Goal: Task Accomplishment & Management: Use online tool/utility

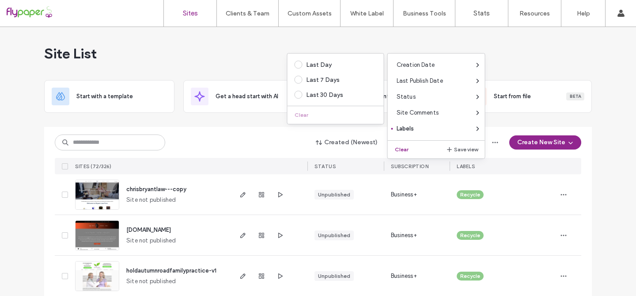
scroll to position [2494, 0]
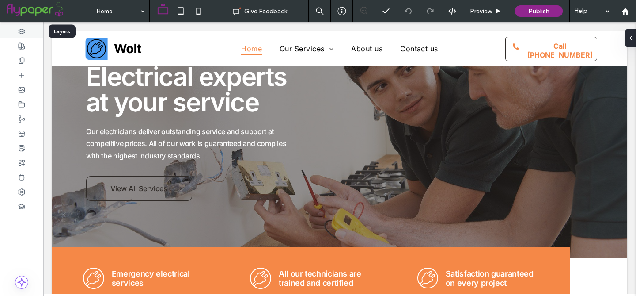
click at [20, 31] on use at bounding box center [22, 31] width 6 height 5
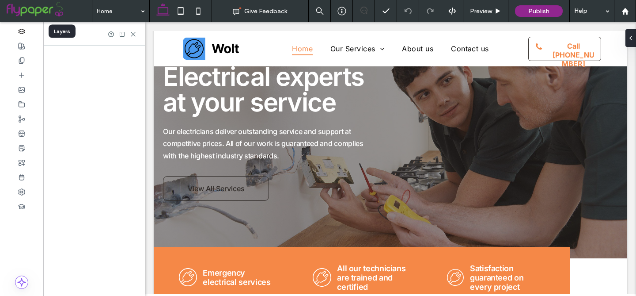
scroll to position [60, 0]
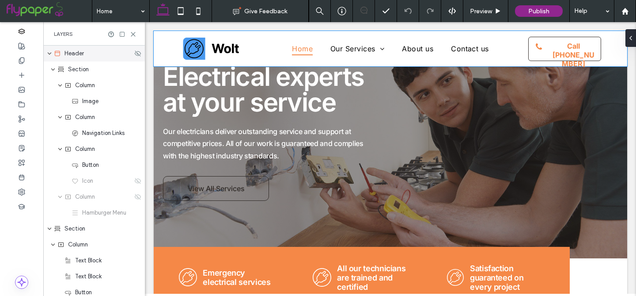
click at [66, 53] on span "Header" at bounding box center [73, 53] width 19 height 9
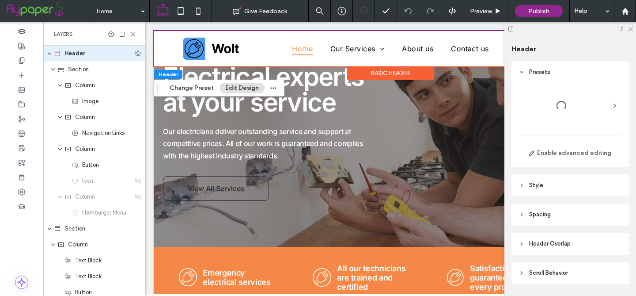
scroll to position [27, 0]
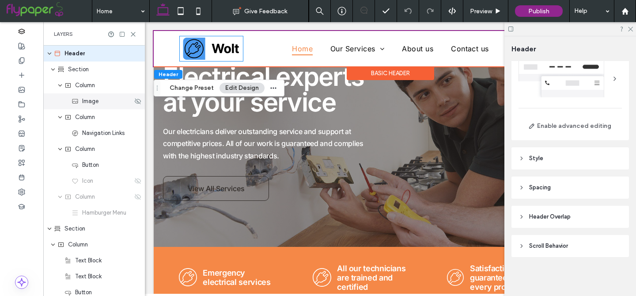
click at [90, 103] on span "Image" at bounding box center [90, 101] width 16 height 9
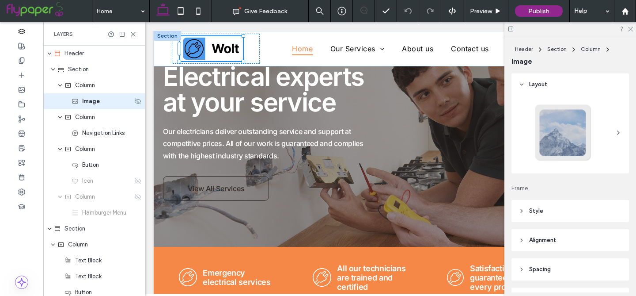
type input "**"
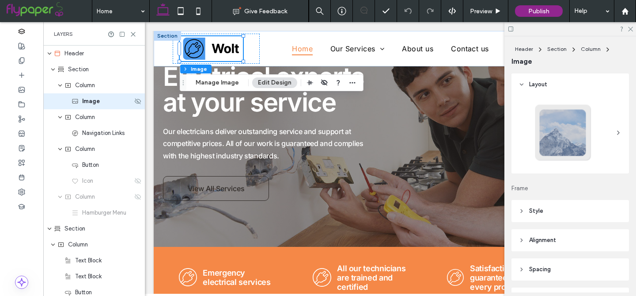
click at [97, 107] on div "Image" at bounding box center [94, 101] width 102 height 16
type input "*"
click at [69, 102] on div "****" at bounding box center [94, 101] width 102 height 16
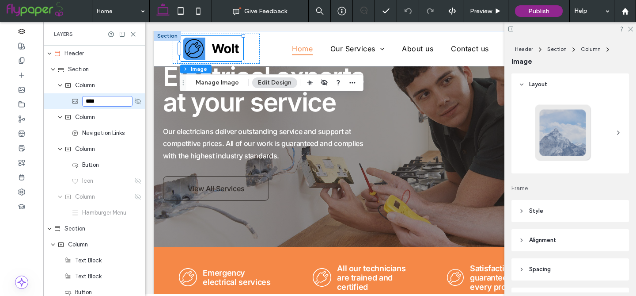
click at [64, 104] on div "****" at bounding box center [94, 101] width 102 height 16
click at [76, 104] on icon at bounding box center [75, 101] width 7 height 7
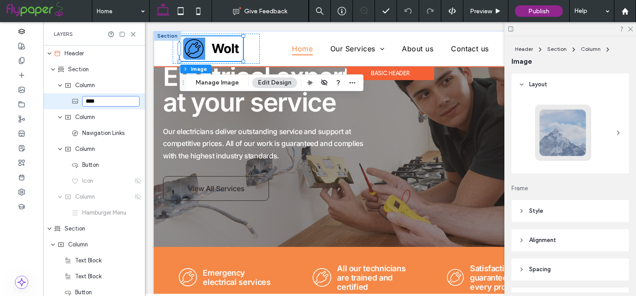
type input "****"
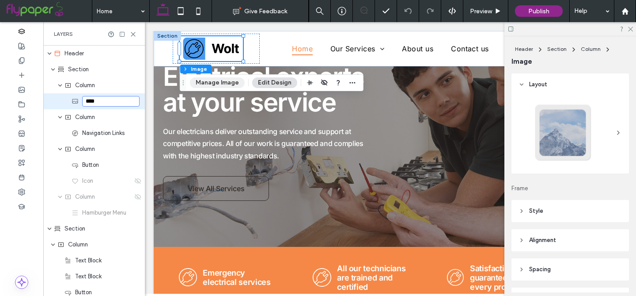
click at [219, 84] on button "Manage Image" at bounding box center [217, 82] width 55 height 11
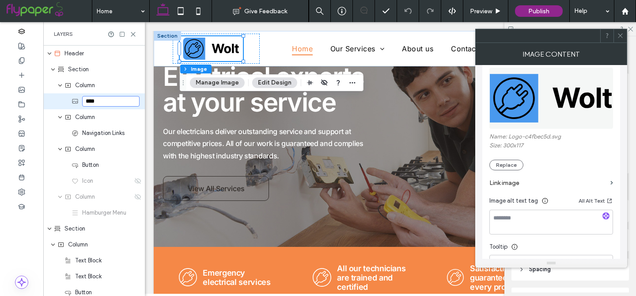
scroll to position [129, 0]
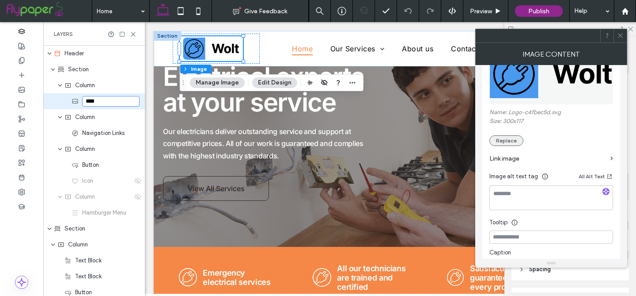
click at [509, 143] on button "Replace" at bounding box center [506, 140] width 34 height 11
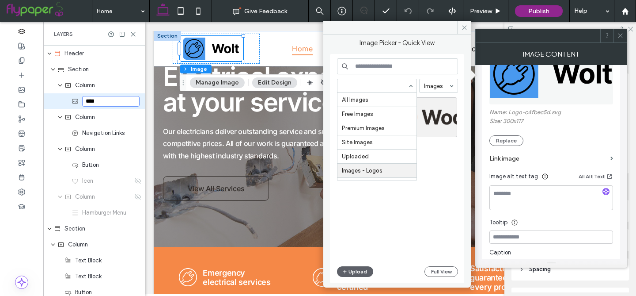
scroll to position [43, 0]
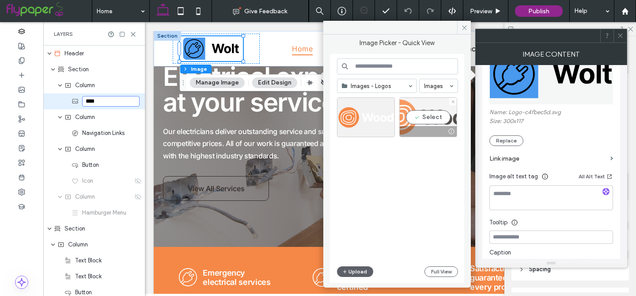
click at [436, 118] on div "Select" at bounding box center [428, 117] width 58 height 40
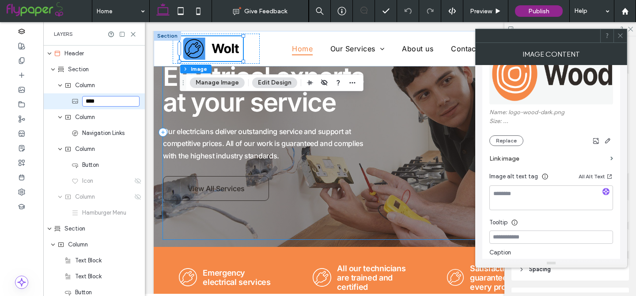
scroll to position [61, 0]
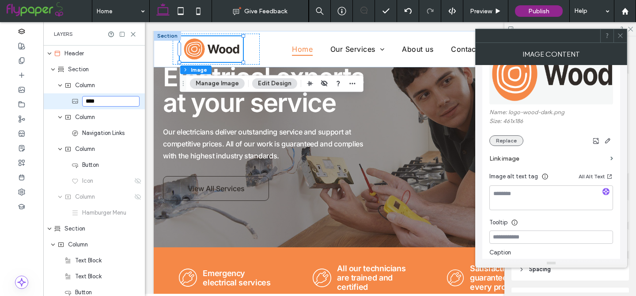
click at [505, 141] on button "Replace" at bounding box center [506, 140] width 34 height 11
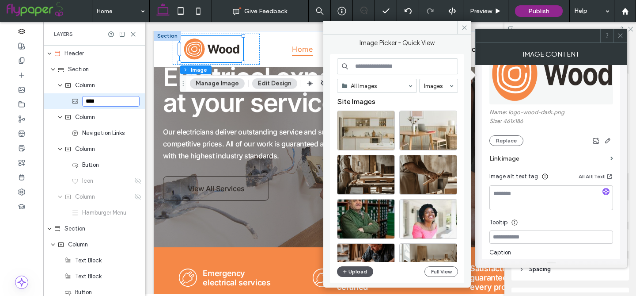
click at [357, 273] on button "Upload" at bounding box center [355, 271] width 36 height 11
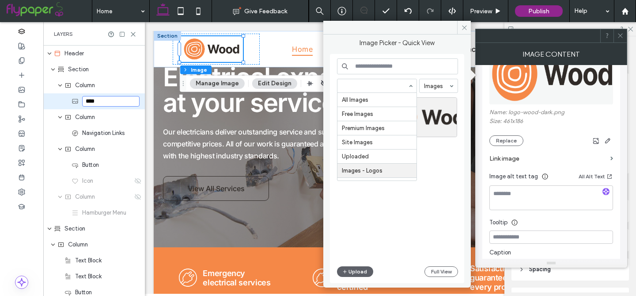
scroll to position [43, 0]
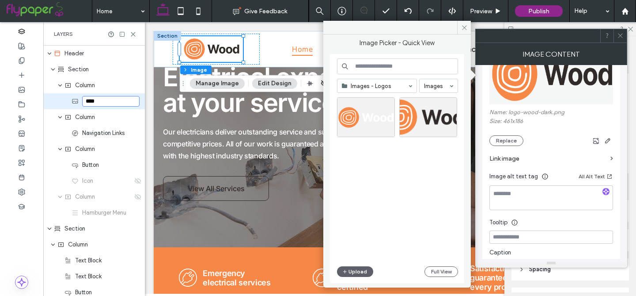
click at [617, 34] on div at bounding box center [620, 35] width 13 height 13
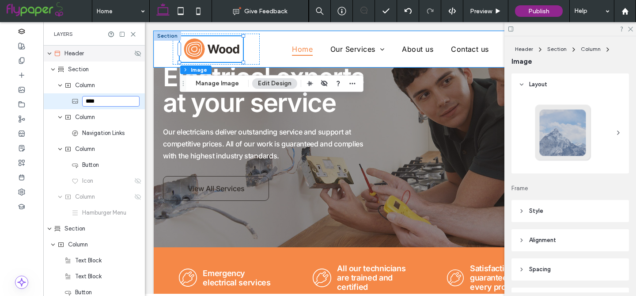
click at [73, 54] on span "Header" at bounding box center [73, 53] width 19 height 9
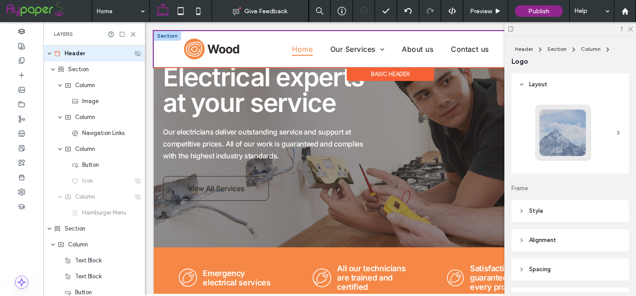
type input "**"
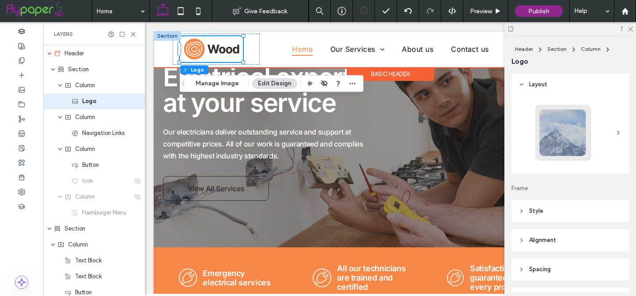
click at [391, 71] on div "Basic Header" at bounding box center [390, 74] width 87 height 14
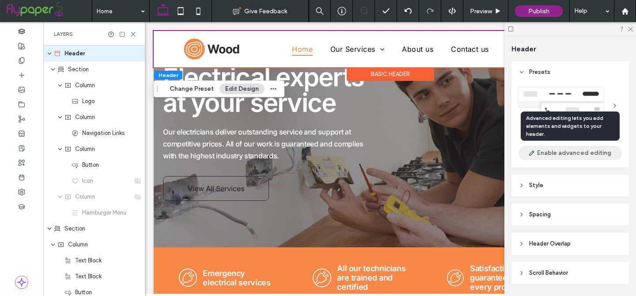
scroll to position [27, 0]
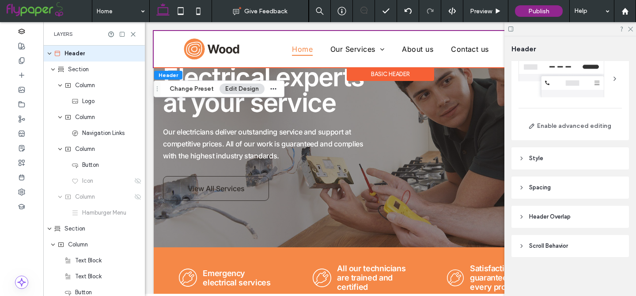
click at [546, 211] on header "Header Overlap" at bounding box center [571, 216] width 118 height 22
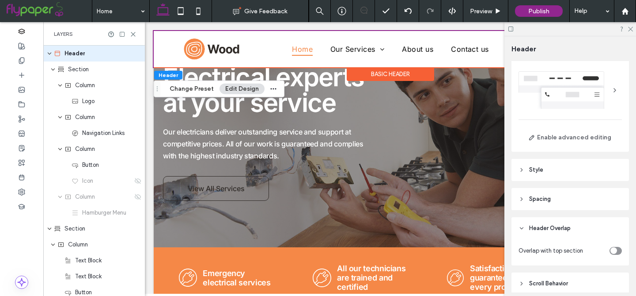
scroll to position [0, 0]
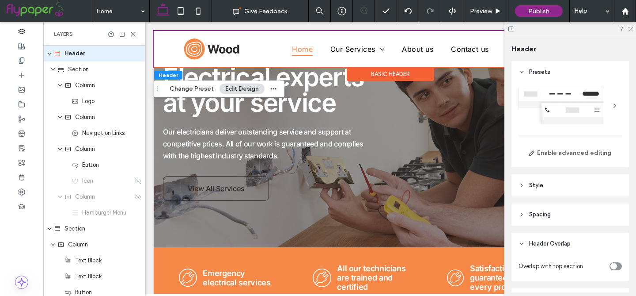
click at [539, 182] on span "Style" at bounding box center [536, 185] width 14 height 9
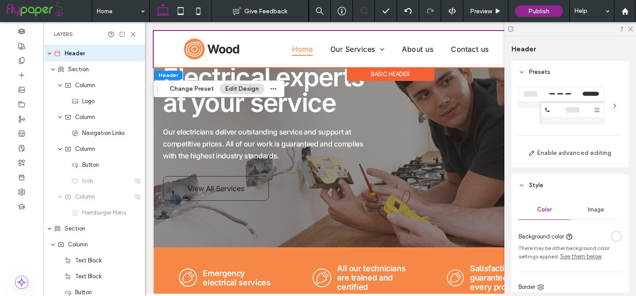
click at [616, 106] on div at bounding box center [615, 106] width 14 height 14
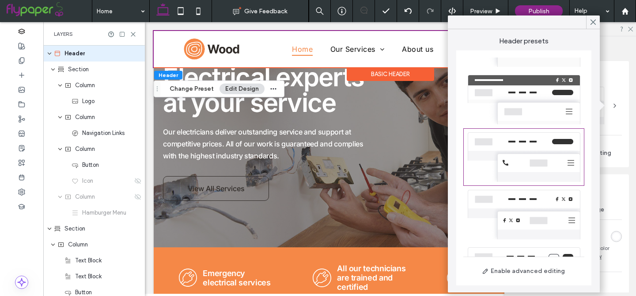
scroll to position [193, 0]
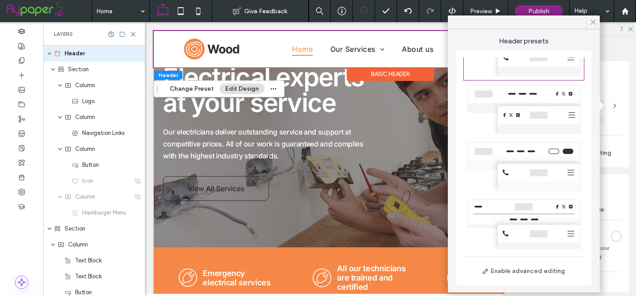
click at [591, 20] on use at bounding box center [593, 22] width 4 height 5
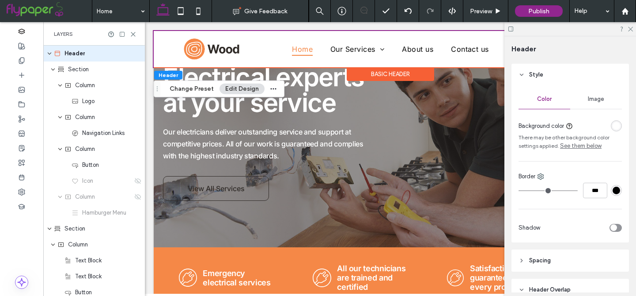
scroll to position [209, 0]
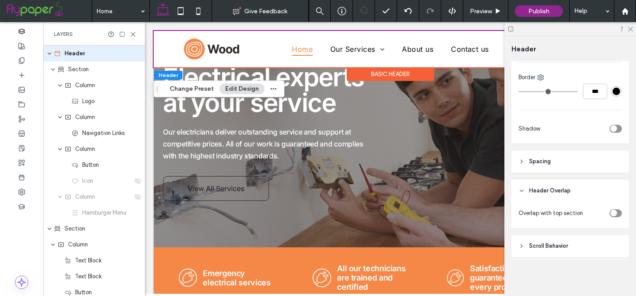
click at [523, 248] on icon at bounding box center [522, 246] width 6 height 6
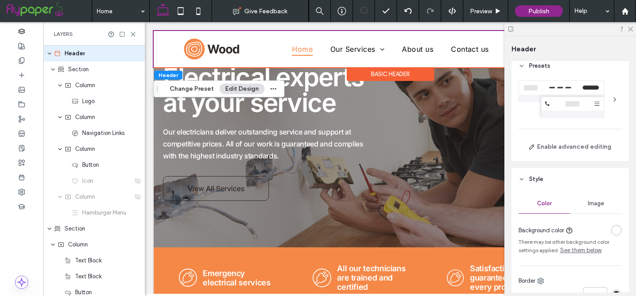
scroll to position [0, 0]
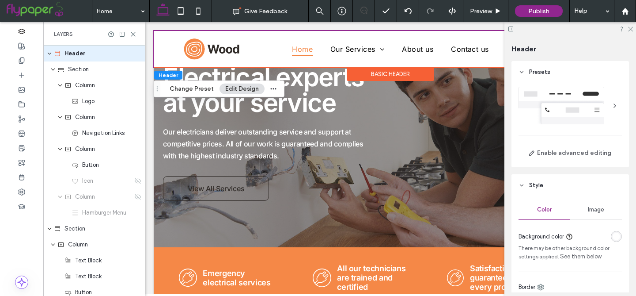
click at [519, 70] on icon at bounding box center [522, 72] width 6 height 6
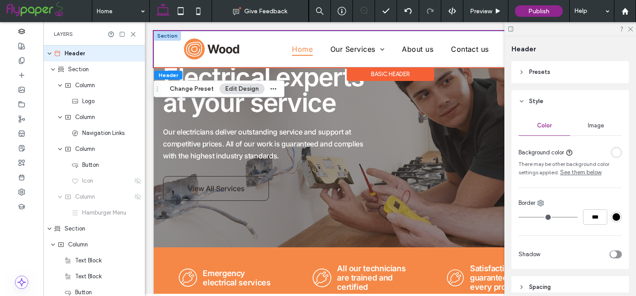
click at [163, 35] on div at bounding box center [167, 36] width 27 height 10
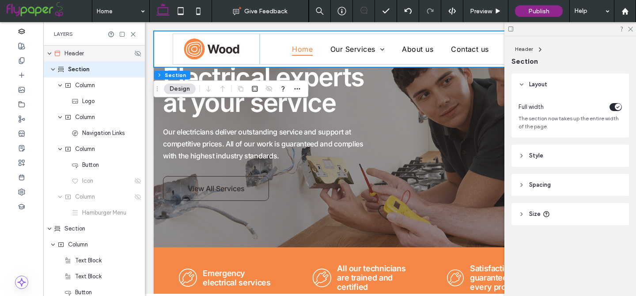
click at [97, 54] on div "Header" at bounding box center [93, 53] width 79 height 9
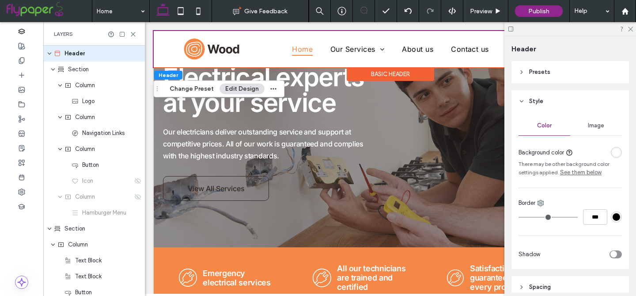
click at [522, 75] on header "Presets" at bounding box center [571, 72] width 118 height 22
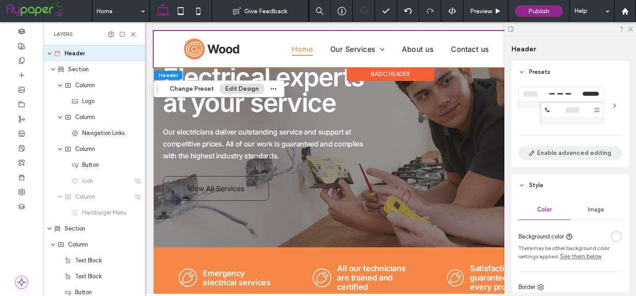
click at [567, 154] on button "Enable advanced editing" at bounding box center [570, 153] width 103 height 14
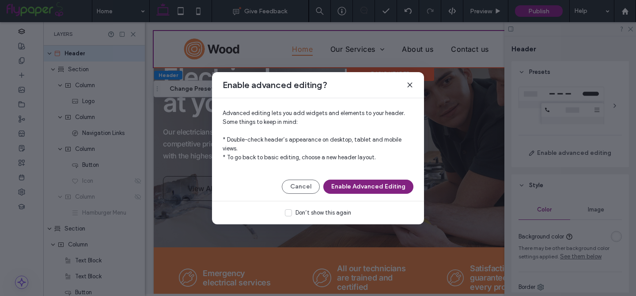
click at [350, 187] on button "Enable Advanced Editing" at bounding box center [368, 186] width 90 height 14
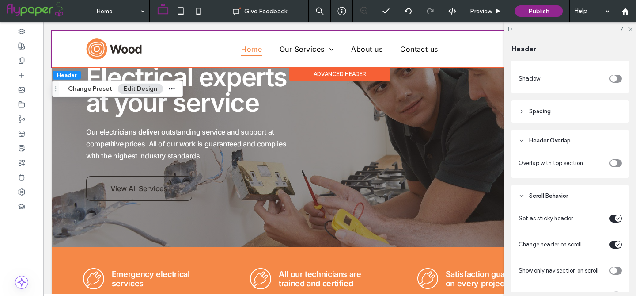
scroll to position [260, 0]
click at [614, 162] on icon "toggle" at bounding box center [613, 162] width 3 height 2
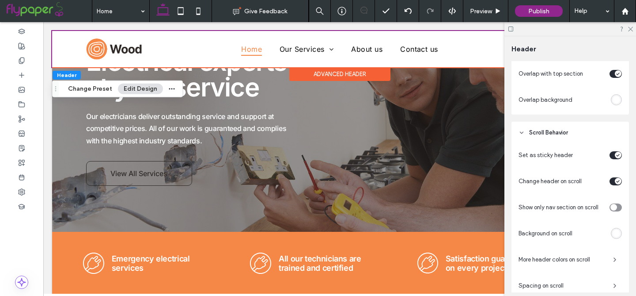
scroll to position [350, 0]
click at [616, 179] on div "toggle" at bounding box center [618, 179] width 7 height 7
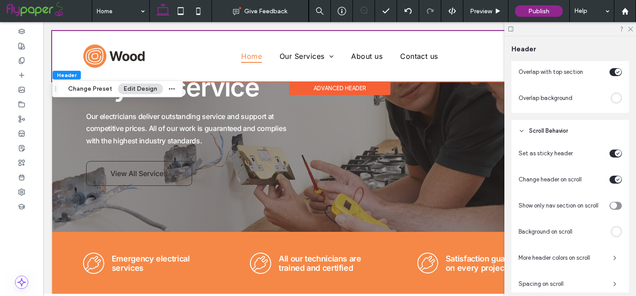
scroll to position [288, 0]
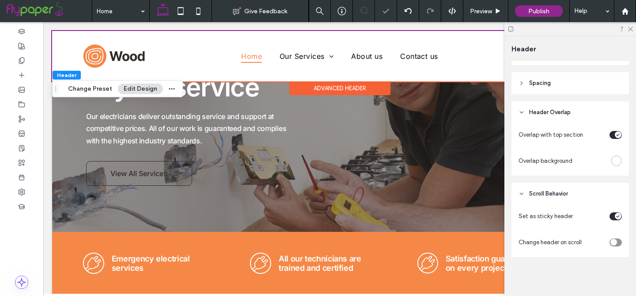
click at [613, 243] on icon "toggle" at bounding box center [614, 242] width 4 height 3
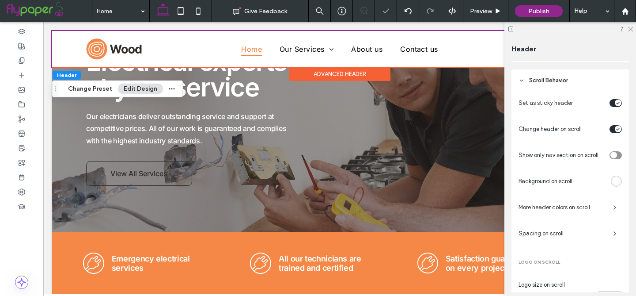
scroll to position [402, 0]
click at [617, 229] on icon "button" at bounding box center [614, 231] width 7 height 7
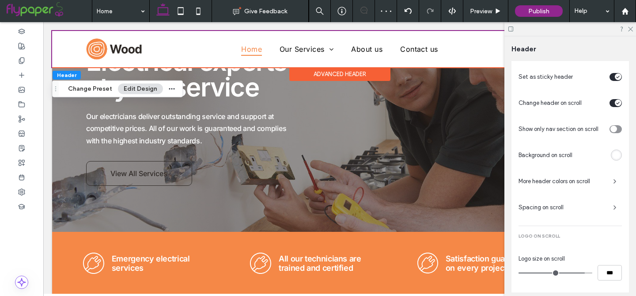
scroll to position [430, 0]
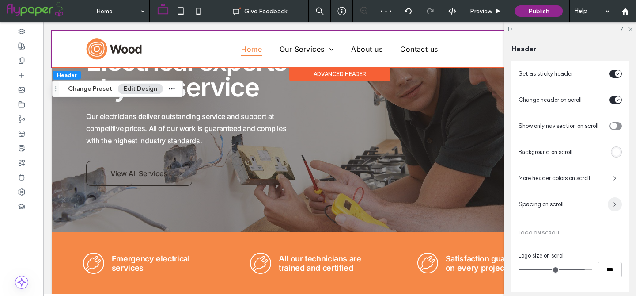
click at [614, 204] on icon "button" at bounding box center [614, 204] width 7 height 7
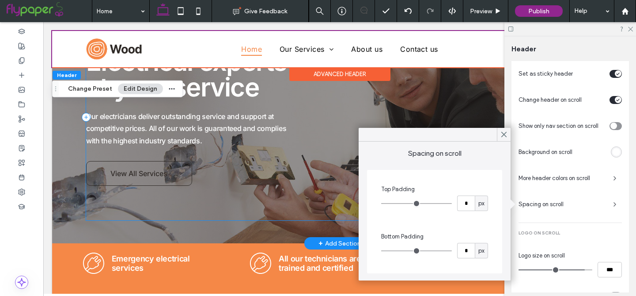
click at [318, 133] on div "Electrical experts at your service Our electricians deliver outstanding service…" at bounding box center [339, 117] width 507 height 206
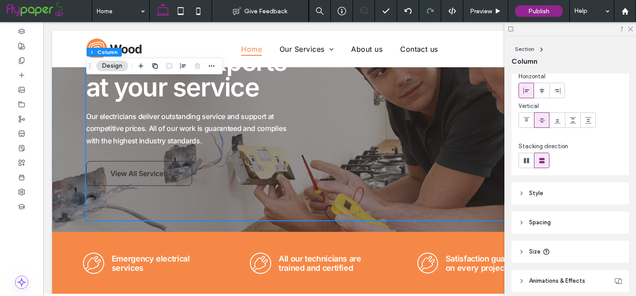
click at [563, 218] on header "Spacing" at bounding box center [571, 222] width 118 height 22
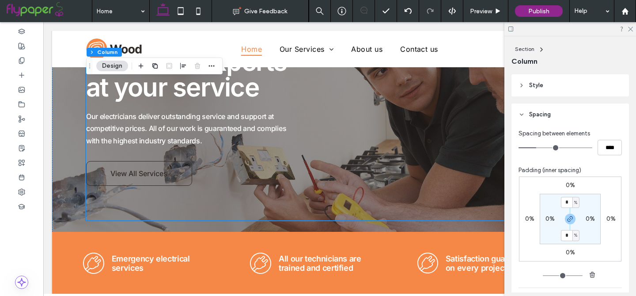
scroll to position [151, 0]
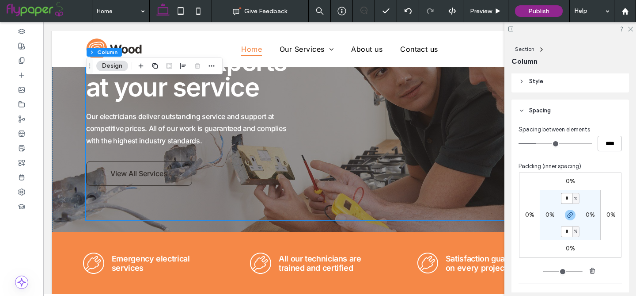
click at [568, 200] on input "*" at bounding box center [566, 198] width 11 height 11
type input "**"
click at [567, 232] on input "**" at bounding box center [566, 231] width 11 height 11
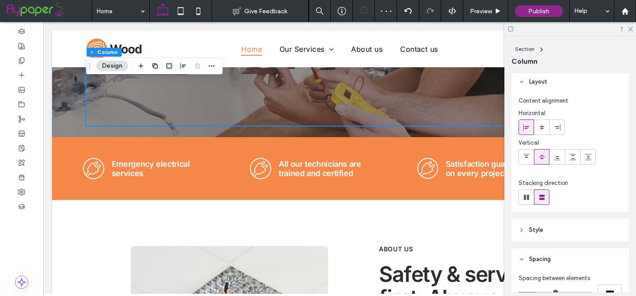
scroll to position [0, 0]
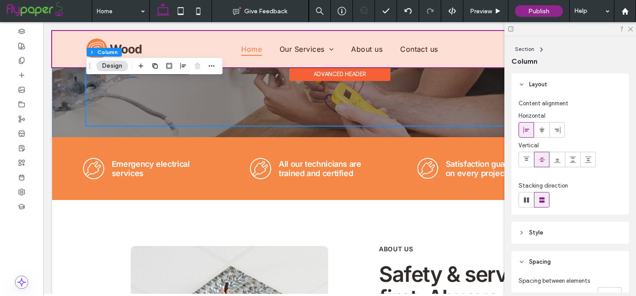
click at [156, 43] on div at bounding box center [339, 49] width 575 height 36
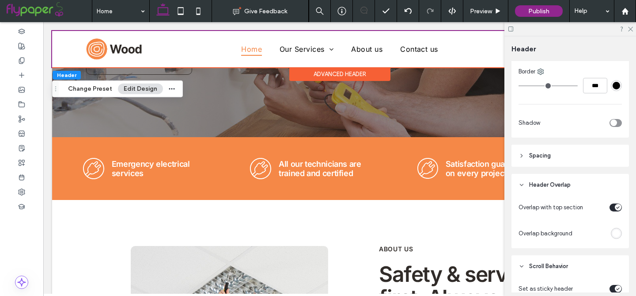
scroll to position [200, 0]
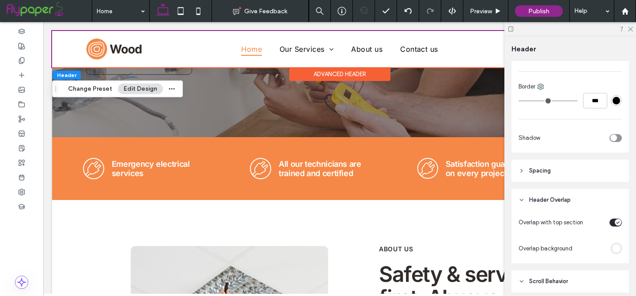
click at [530, 174] on span "Spacing" at bounding box center [540, 170] width 22 height 9
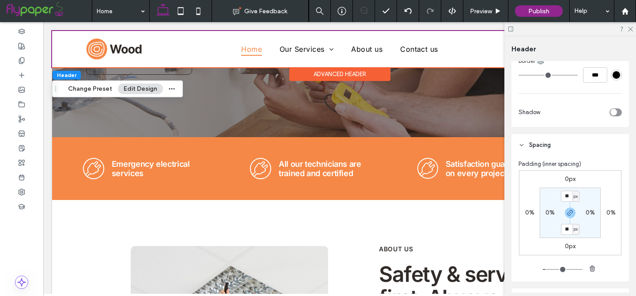
scroll to position [228, 0]
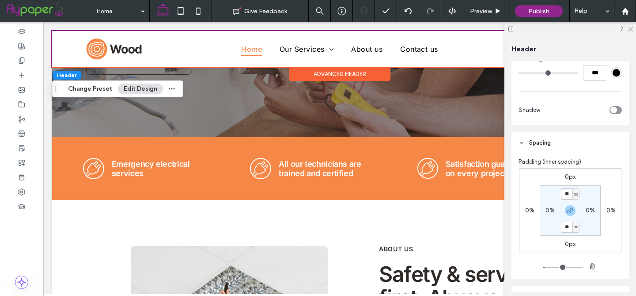
click at [570, 196] on input "**" at bounding box center [566, 193] width 11 height 11
type input "**"
click at [568, 231] on input "**" at bounding box center [566, 226] width 11 height 11
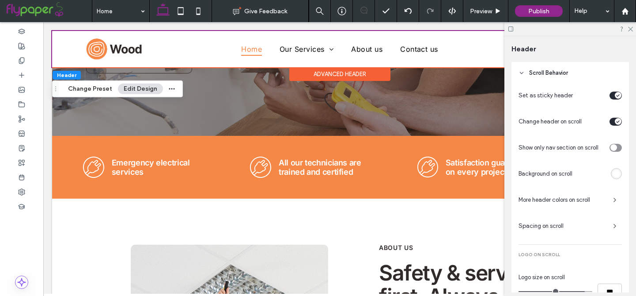
scroll to position [522, 0]
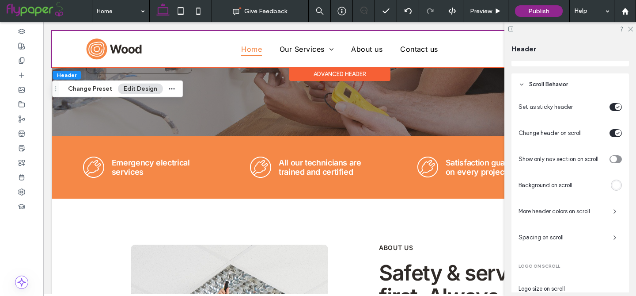
click at [538, 235] on span "Spacing on scroll" at bounding box center [562, 237] width 87 height 9
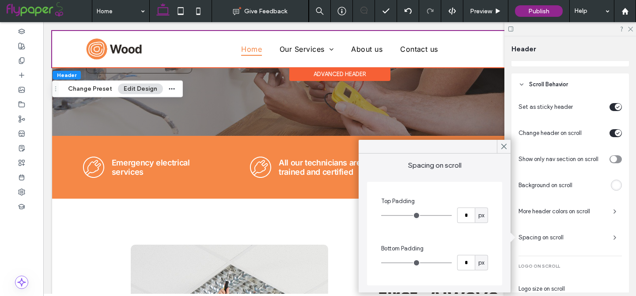
type input "*"
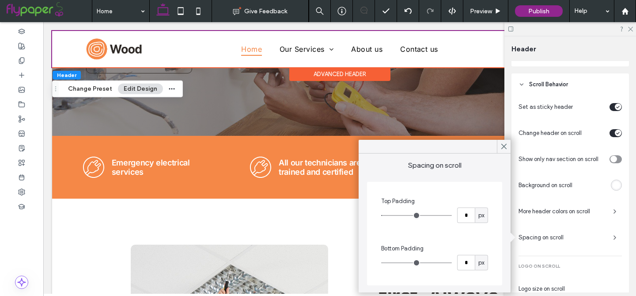
type input "*"
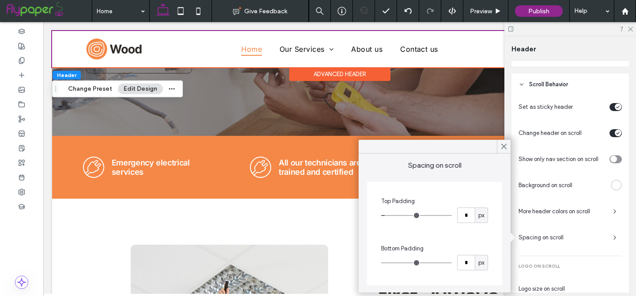
type input "*"
click at [388, 215] on input "range" at bounding box center [416, 215] width 71 height 1
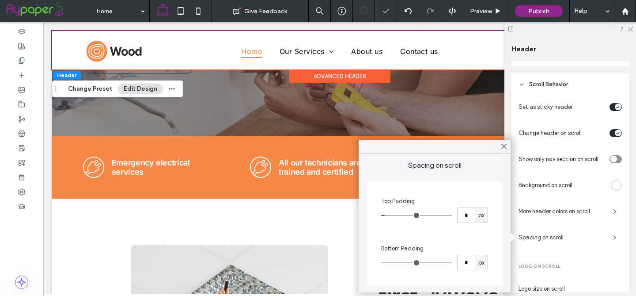
type input "*"
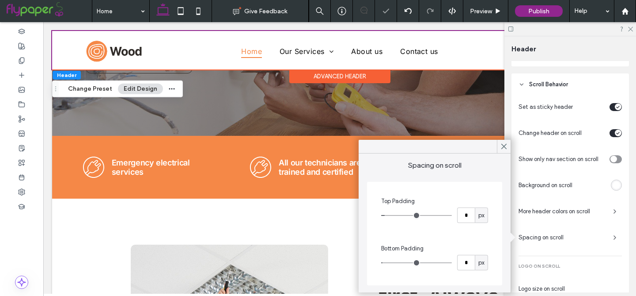
type input "*"
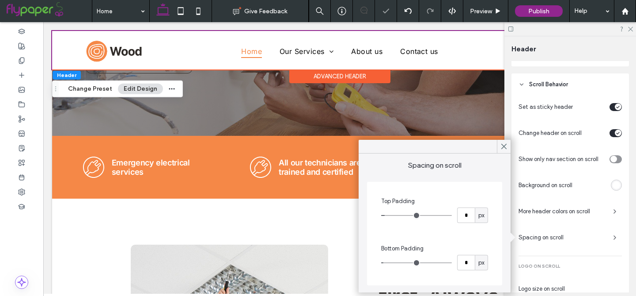
type input "*"
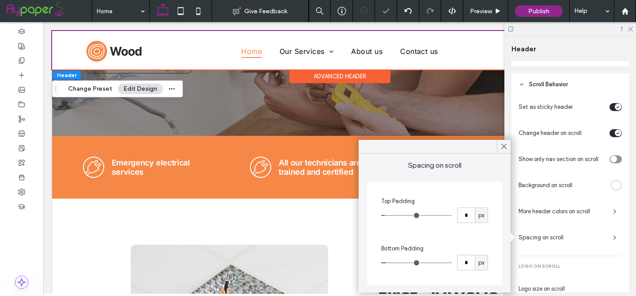
type input "*"
click at [388, 262] on input "range" at bounding box center [416, 262] width 71 height 1
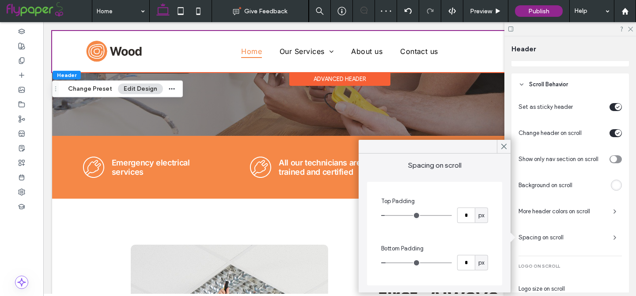
type input "*"
click at [388, 262] on input "range" at bounding box center [416, 262] width 71 height 1
click at [501, 150] on span at bounding box center [504, 146] width 8 height 13
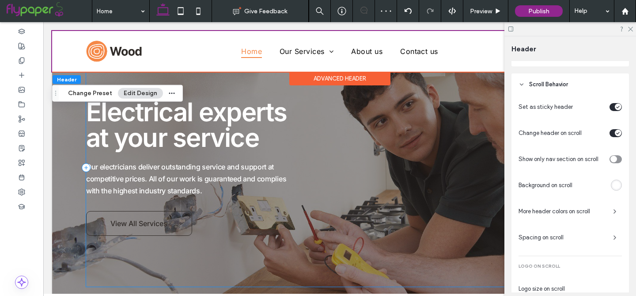
scroll to position [0, 0]
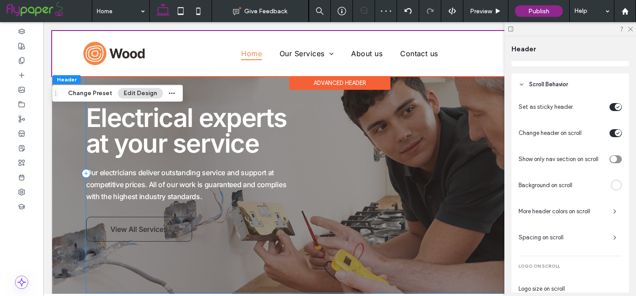
click at [385, 249] on div "Electrical experts at your service Our electricians deliver outstanding service…" at bounding box center [339, 173] width 507 height 238
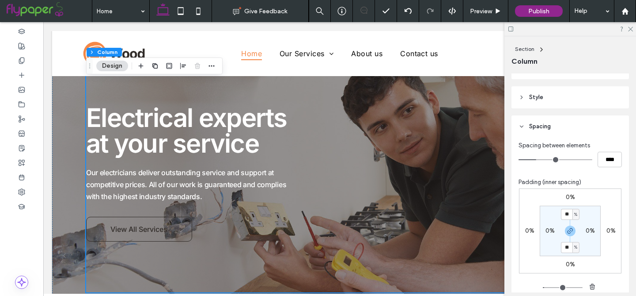
scroll to position [147, 0]
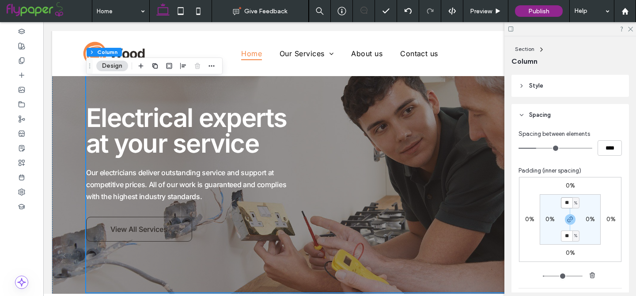
click at [570, 202] on input "**" at bounding box center [566, 202] width 11 height 11
type input "*"
click at [551, 233] on section "* % 0% * % 0%" at bounding box center [570, 219] width 61 height 50
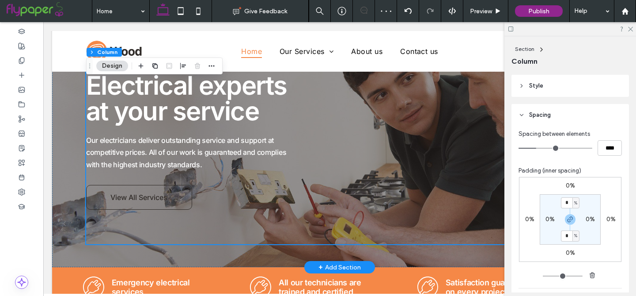
scroll to position [0, 0]
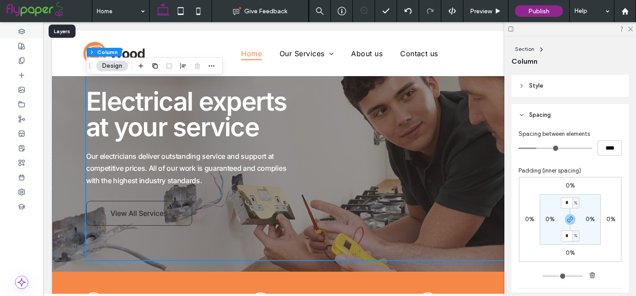
click at [24, 34] on icon at bounding box center [21, 31] width 7 height 7
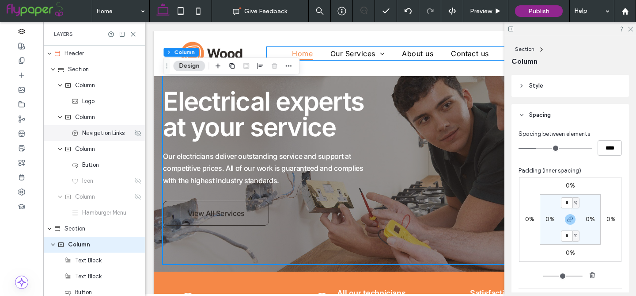
click at [91, 135] on span "Navigation Links" at bounding box center [103, 133] width 42 height 9
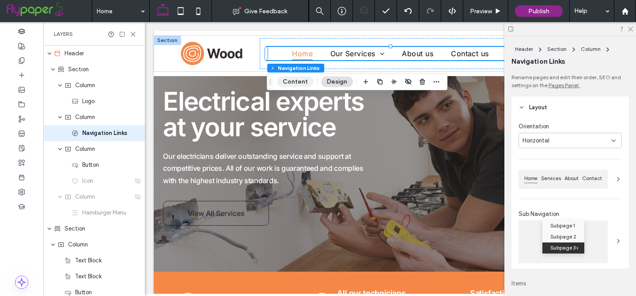
click at [288, 81] on button "Content" at bounding box center [295, 81] width 37 height 11
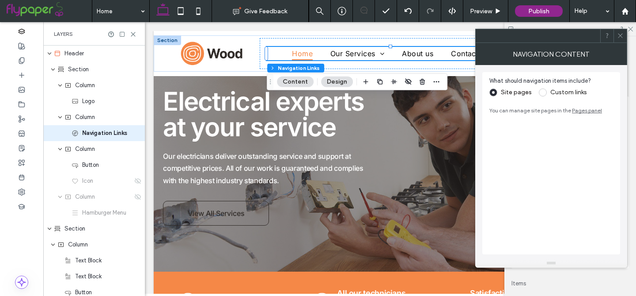
click at [582, 112] on link "Pages panel" at bounding box center [587, 110] width 30 height 7
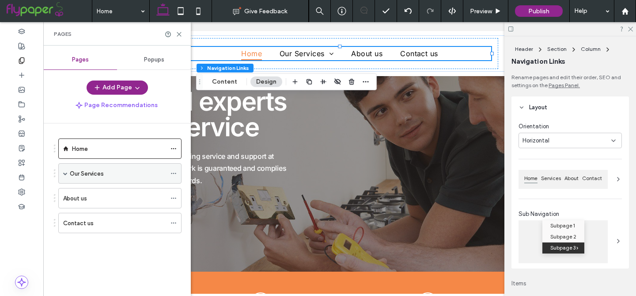
click at [174, 174] on icon at bounding box center [174, 173] width 6 height 6
click at [109, 174] on div "Our Services" at bounding box center [118, 173] width 96 height 9
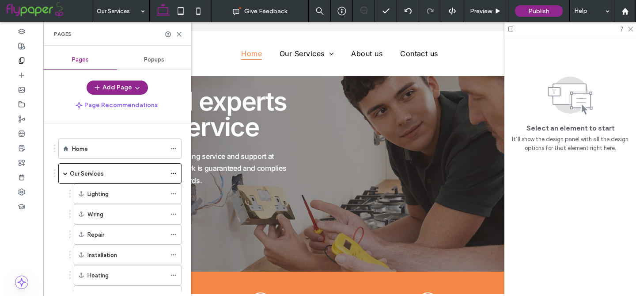
click at [91, 174] on div "Our Services Give Feedback Preview Publish Help Design Panel Site Comments Team…" at bounding box center [318, 148] width 636 height 296
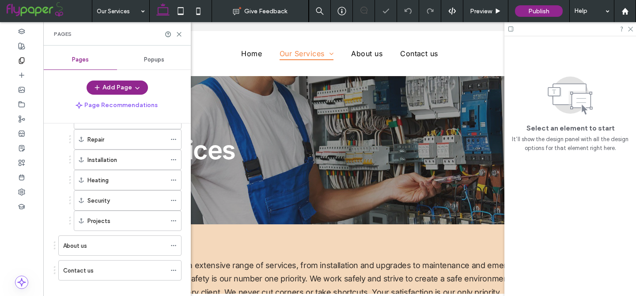
scroll to position [106, 0]
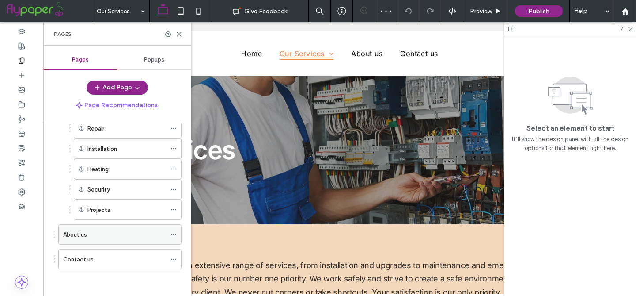
click at [174, 235] on icon at bounding box center [174, 234] width 6 height 6
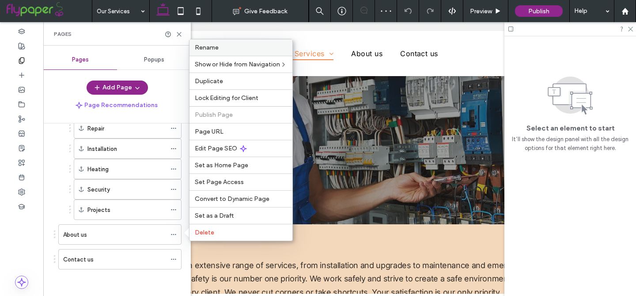
click at [214, 47] on span "Rename" at bounding box center [207, 48] width 24 height 8
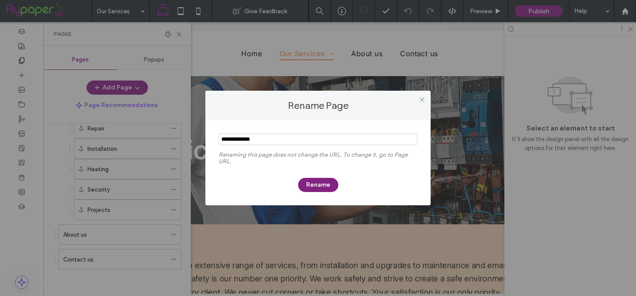
type input "**********"
click at [315, 185] on button "Rename" at bounding box center [318, 185] width 40 height 14
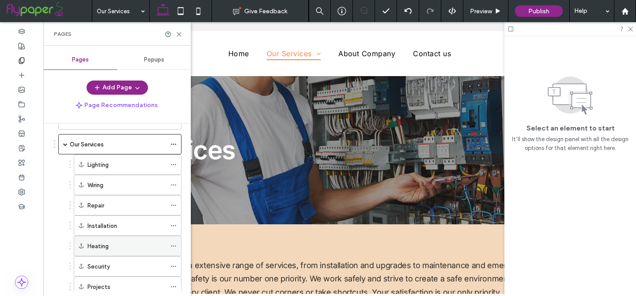
scroll to position [0, 0]
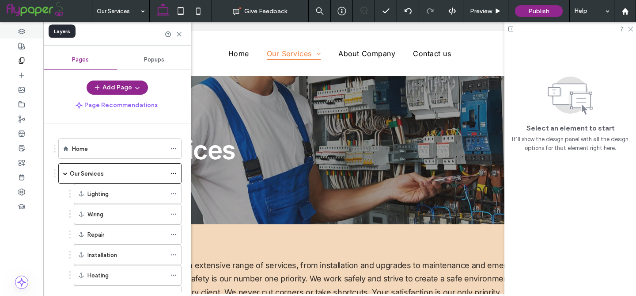
click at [22, 28] on icon at bounding box center [21, 31] width 7 height 7
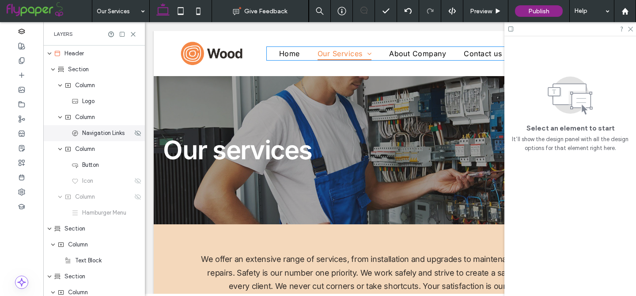
click at [95, 137] on div "Navigation Links" at bounding box center [94, 133] width 102 height 16
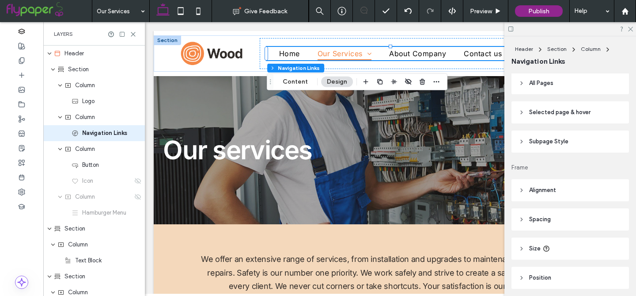
scroll to position [255, 0]
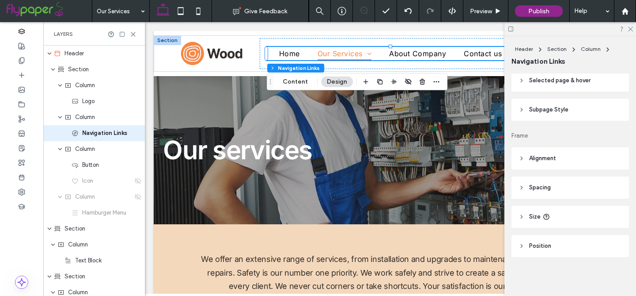
click at [565, 113] on span "Subpage Style" at bounding box center [548, 109] width 39 height 9
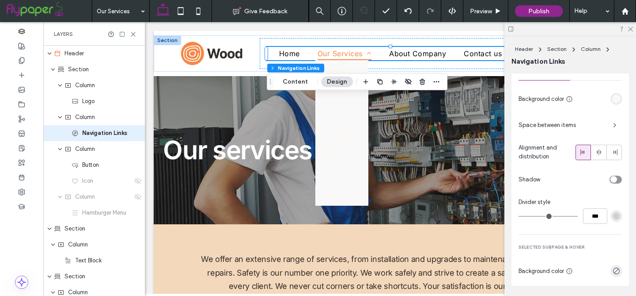
scroll to position [315, 0]
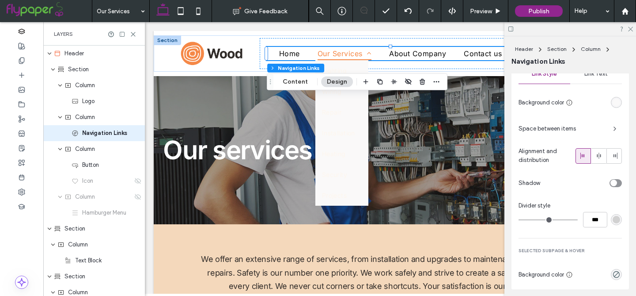
click at [616, 104] on div "rgb(250, 249, 249)" at bounding box center [617, 103] width 8 height 8
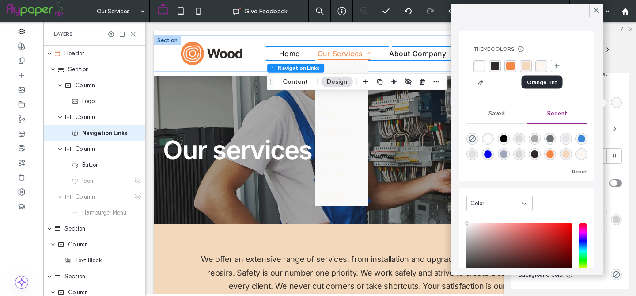
click at [540, 67] on div "rgba(253, 246, 238, 1)" at bounding box center [541, 66] width 8 height 8
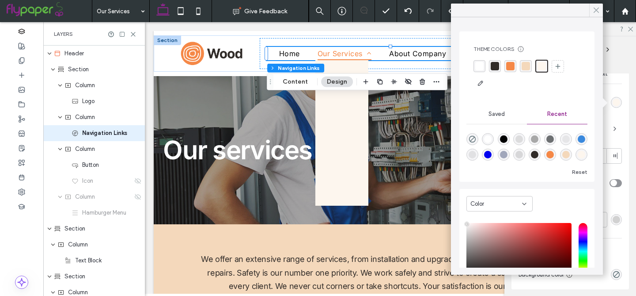
click at [597, 12] on icon at bounding box center [596, 10] width 8 height 8
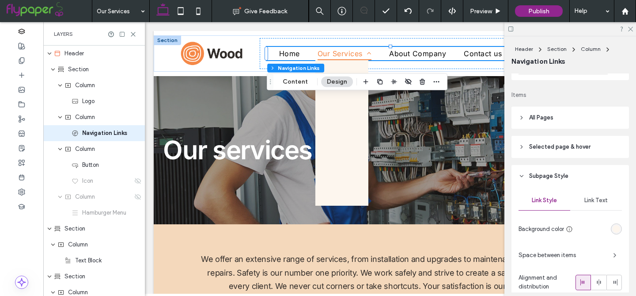
scroll to position [178, 0]
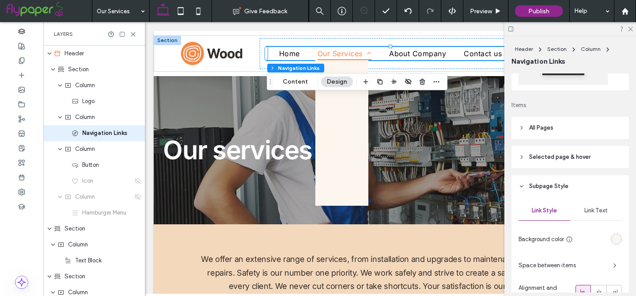
click at [560, 161] on span "Selected page & hover" at bounding box center [559, 156] width 61 height 9
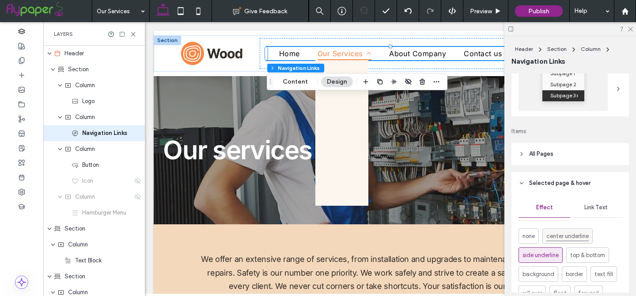
scroll to position [61, 0]
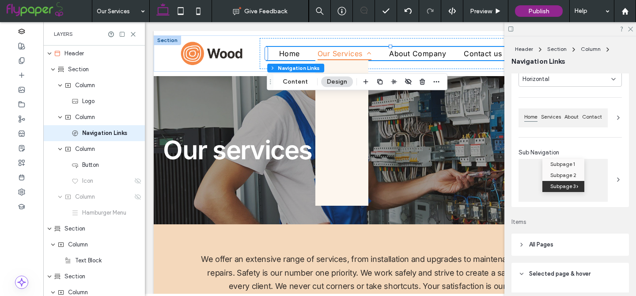
click at [540, 246] on span "All Pages" at bounding box center [541, 244] width 24 height 9
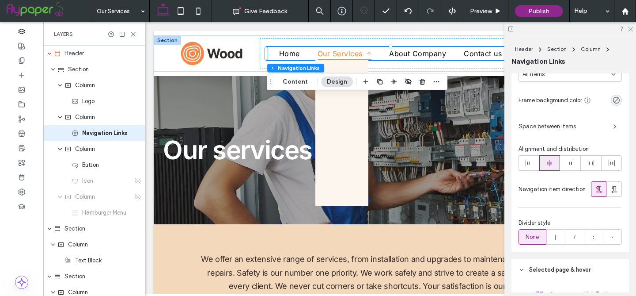
scroll to position [300, 0]
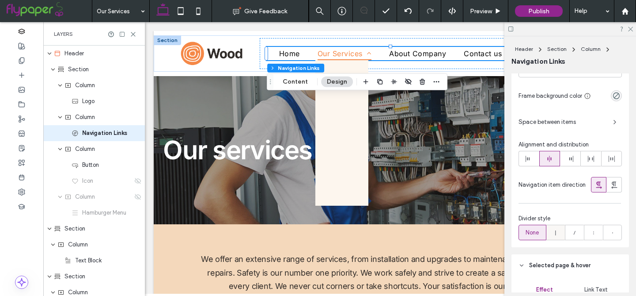
click at [555, 236] on icon at bounding box center [555, 232] width 9 height 9
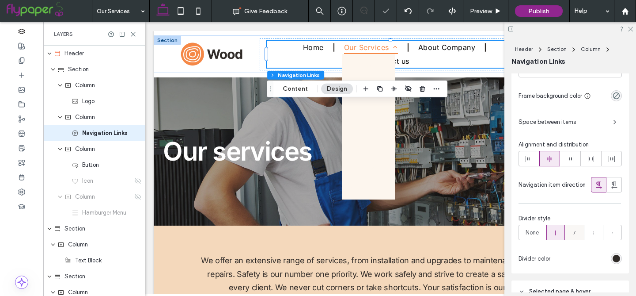
click at [568, 235] on div at bounding box center [574, 232] width 18 height 15
click at [585, 233] on div at bounding box center [593, 232] width 18 height 15
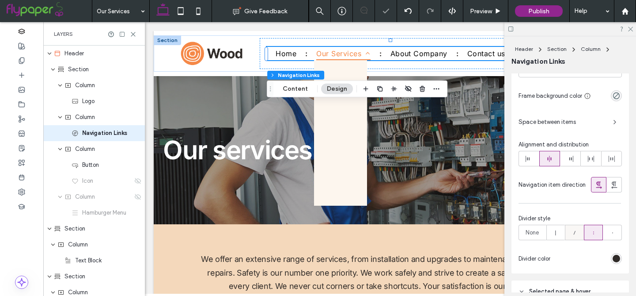
click at [571, 235] on icon at bounding box center [574, 232] width 9 height 9
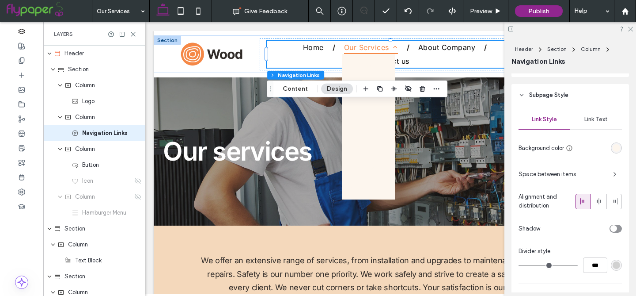
scroll to position [708, 0]
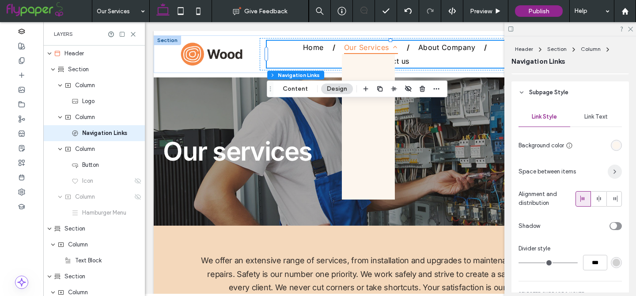
click at [609, 172] on span "button" at bounding box center [615, 171] width 14 height 14
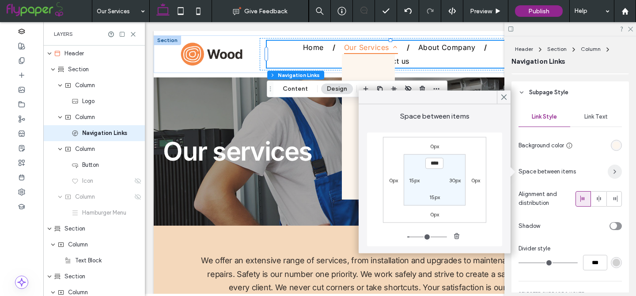
click at [608, 173] on span "button" at bounding box center [615, 171] width 14 height 14
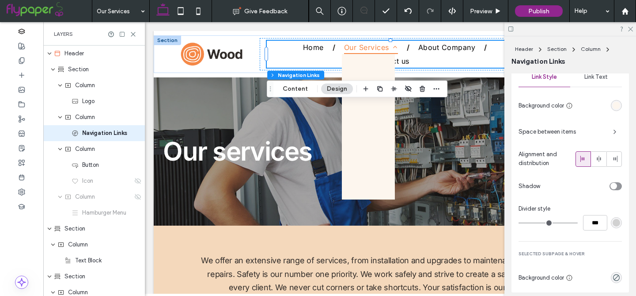
scroll to position [736, 0]
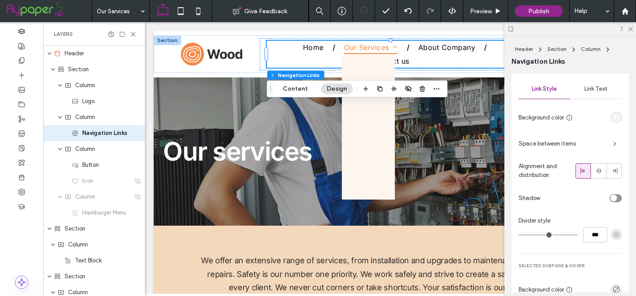
click at [591, 91] on span "Link Text" at bounding box center [595, 88] width 23 height 7
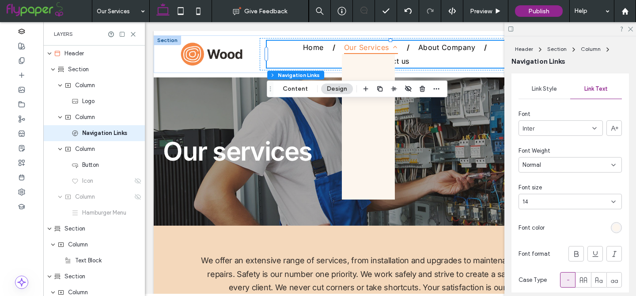
scroll to position [766, 0]
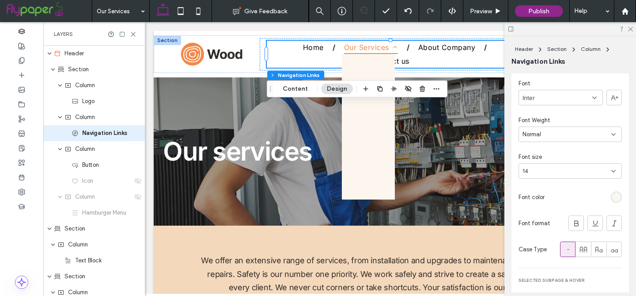
click at [614, 197] on div "rgb(253, 246, 238)" at bounding box center [617, 197] width 8 height 8
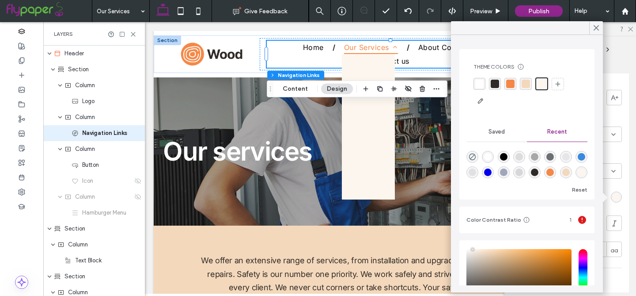
click at [497, 85] on div "rgba(48, 43, 40, 1)" at bounding box center [495, 84] width 8 height 8
click at [594, 31] on icon at bounding box center [596, 28] width 8 height 8
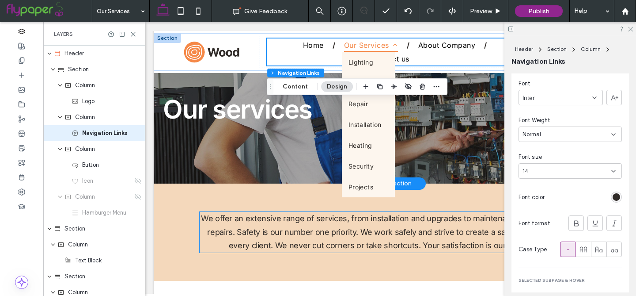
scroll to position [0, 0]
